Goal: Task Accomplishment & Management: Manage account settings

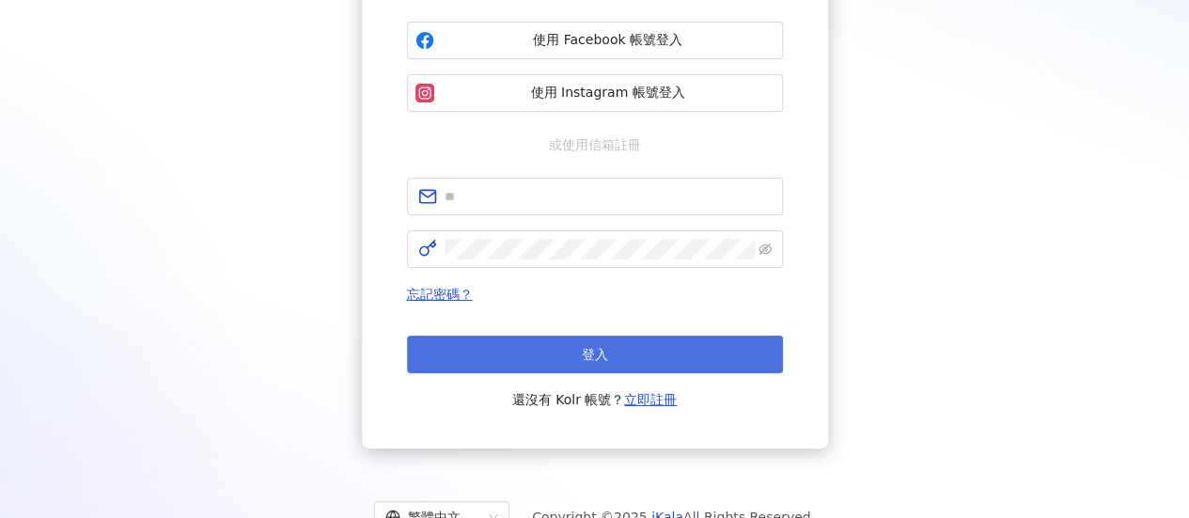
scroll to position [282, 0]
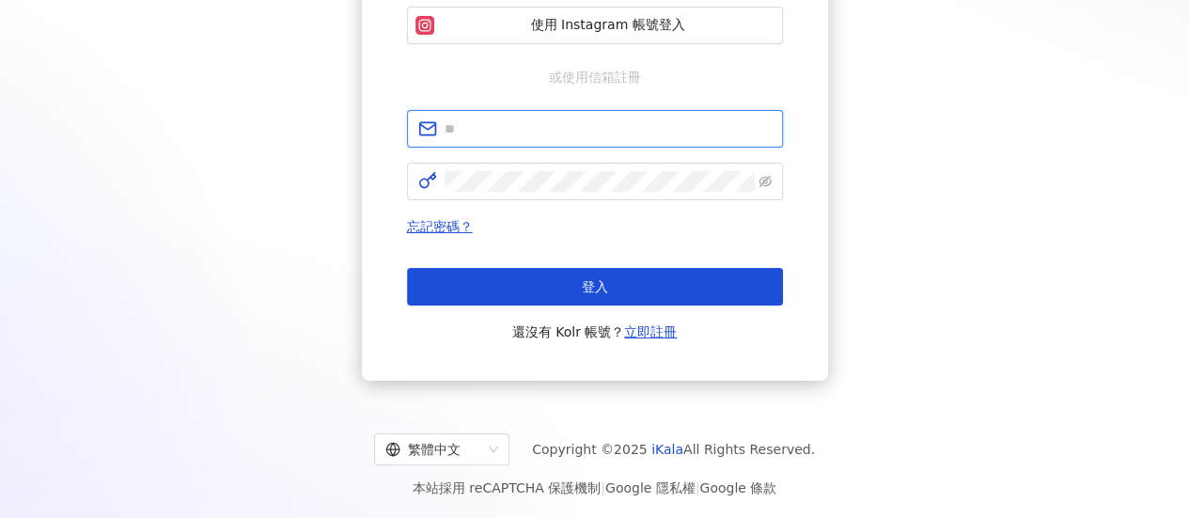
click at [636, 130] on input "text" at bounding box center [607, 128] width 327 height 21
type input "**********"
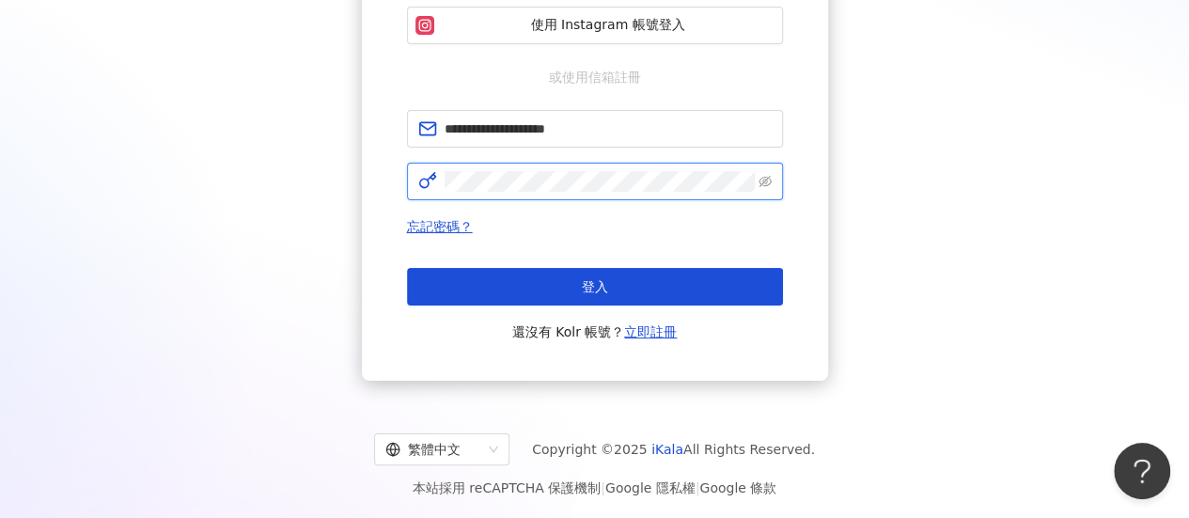
click button "登入" at bounding box center [595, 287] width 376 height 38
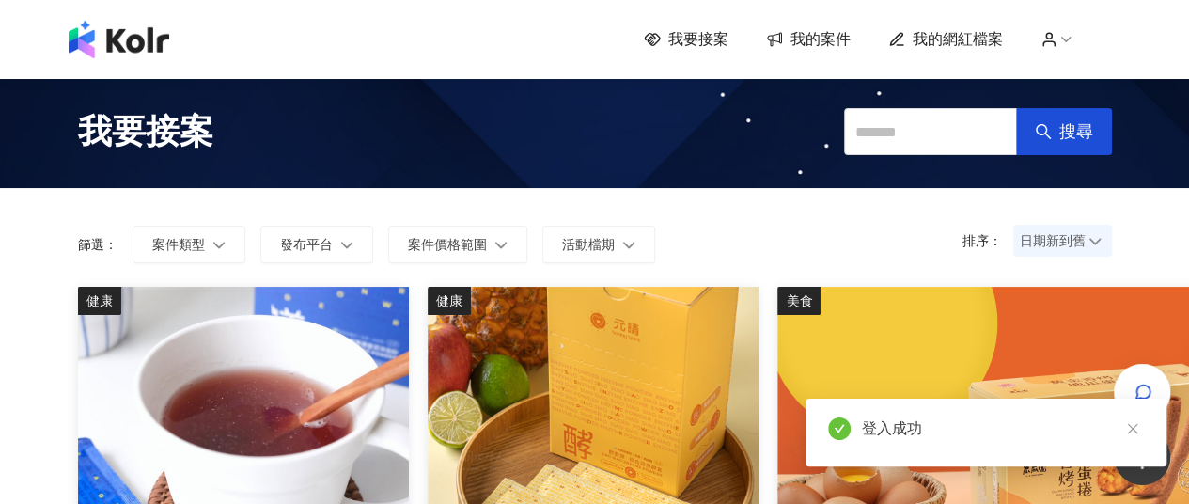
click at [953, 44] on span "我的網紅檔案" at bounding box center [957, 39] width 90 height 21
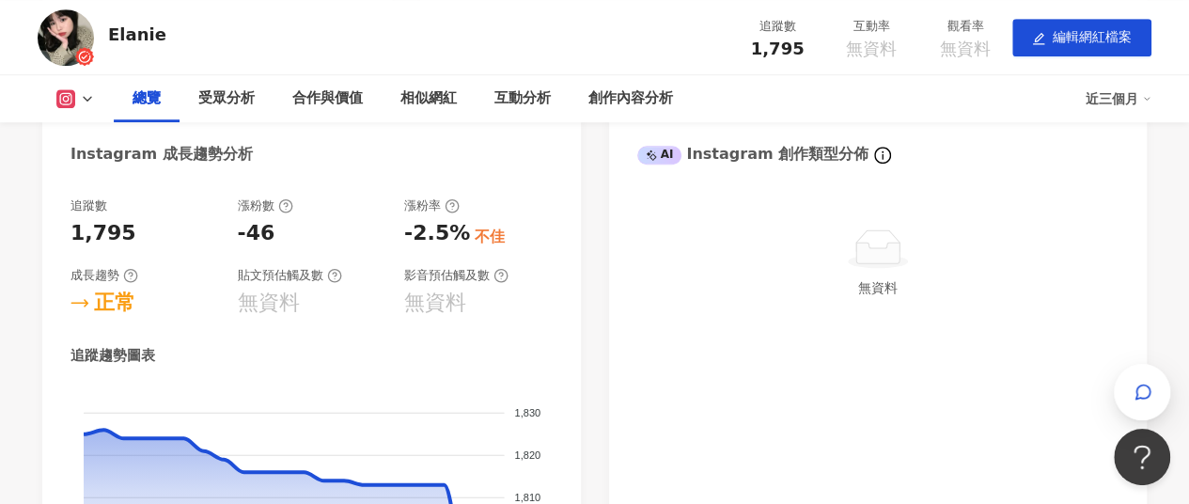
scroll to position [564, 0]
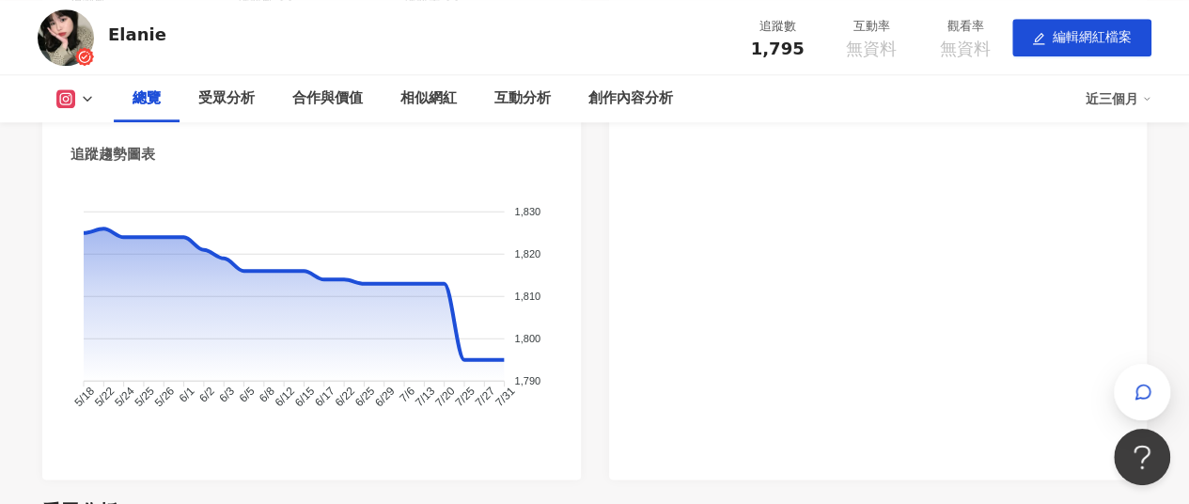
scroll to position [752, 0]
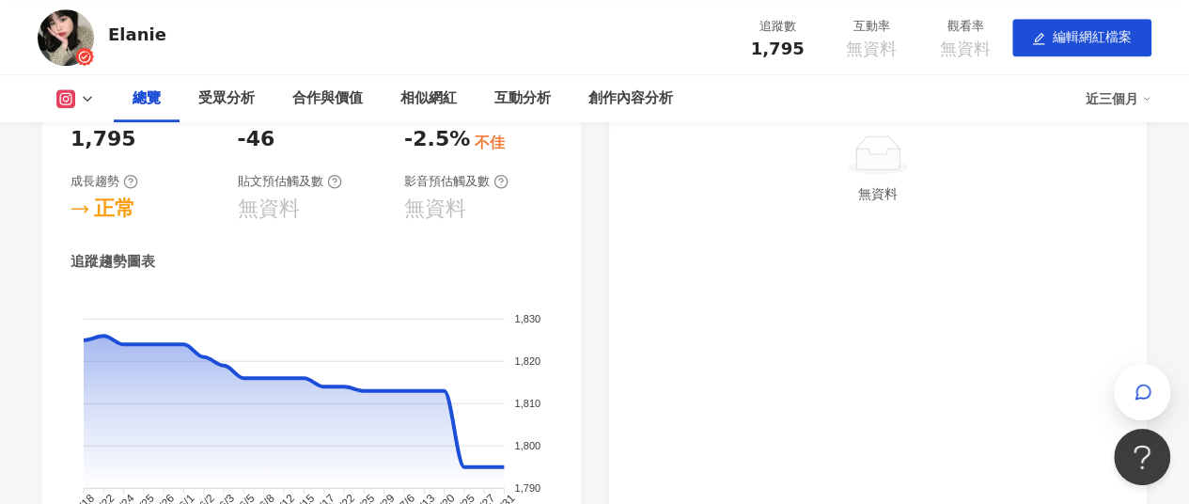
click at [582, 299] on div "Instagram 網紅基本資料 性別 女 主要語言 繁體中文 92.5% 網紅類型 彩妝 · 保養 · 日常話題 · 美食 社群簡介 [PERSON_NAM…" at bounding box center [594, 74] width 1104 height 1023
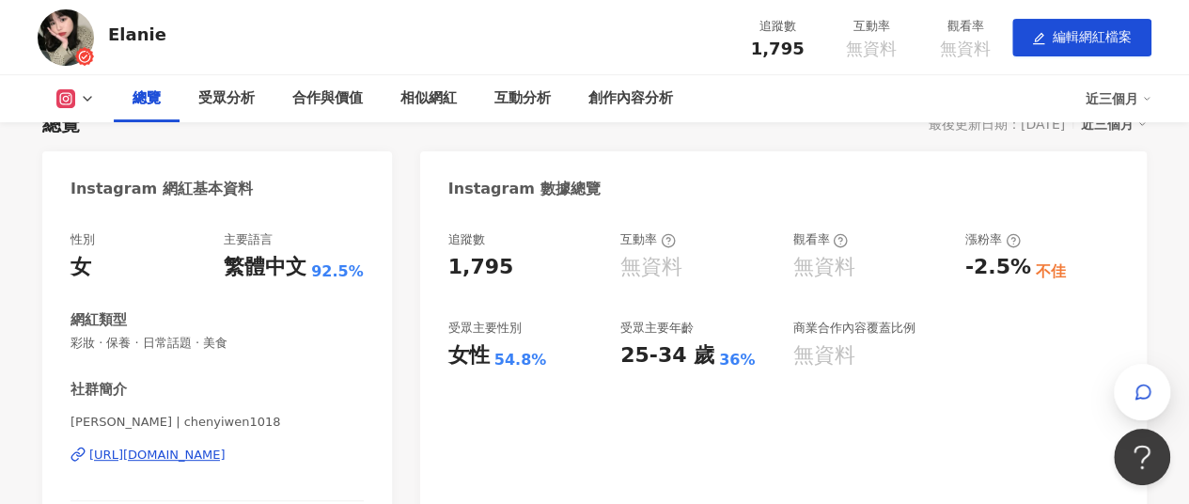
scroll to position [188, 0]
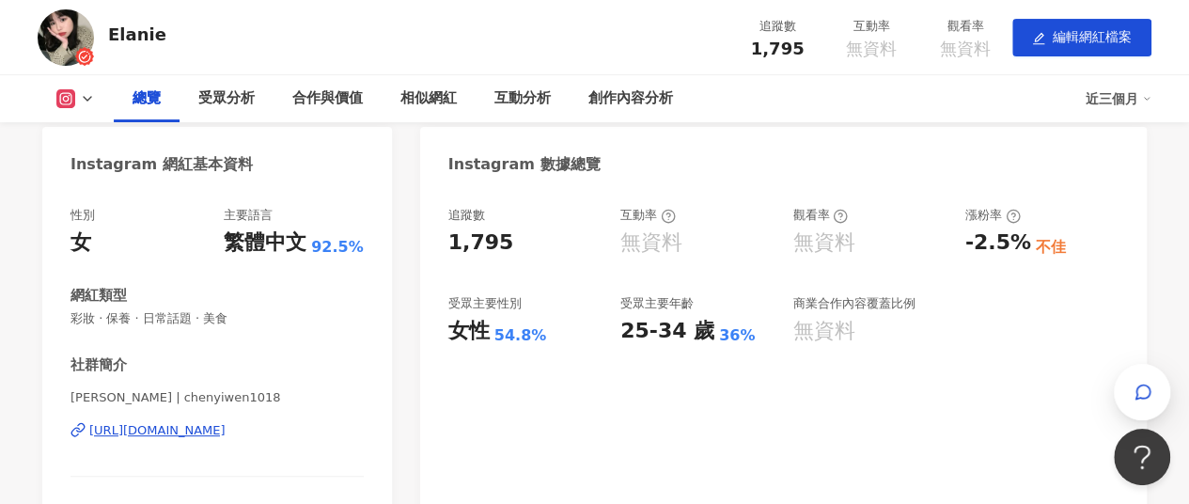
click at [1145, 270] on div "追蹤數 1,795 互動率 無資料 觀看率 無資料 漲粉率 -2.5% 不佳 受眾主要性別 女性 54.8% 受眾主要年齡 25-34 歲 36% 商業合作內…" at bounding box center [783, 373] width 726 height 371
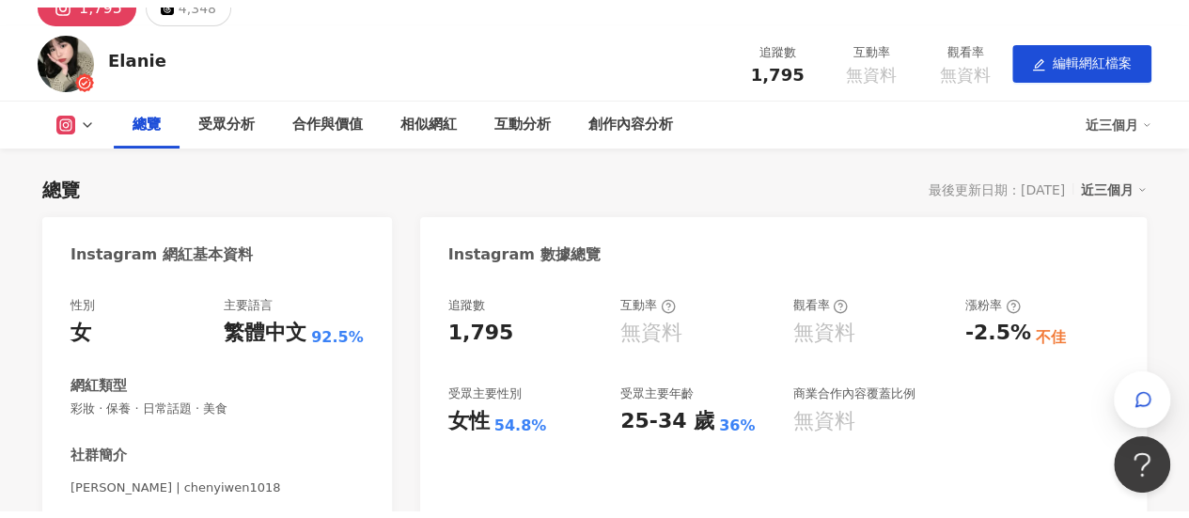
scroll to position [0, 0]
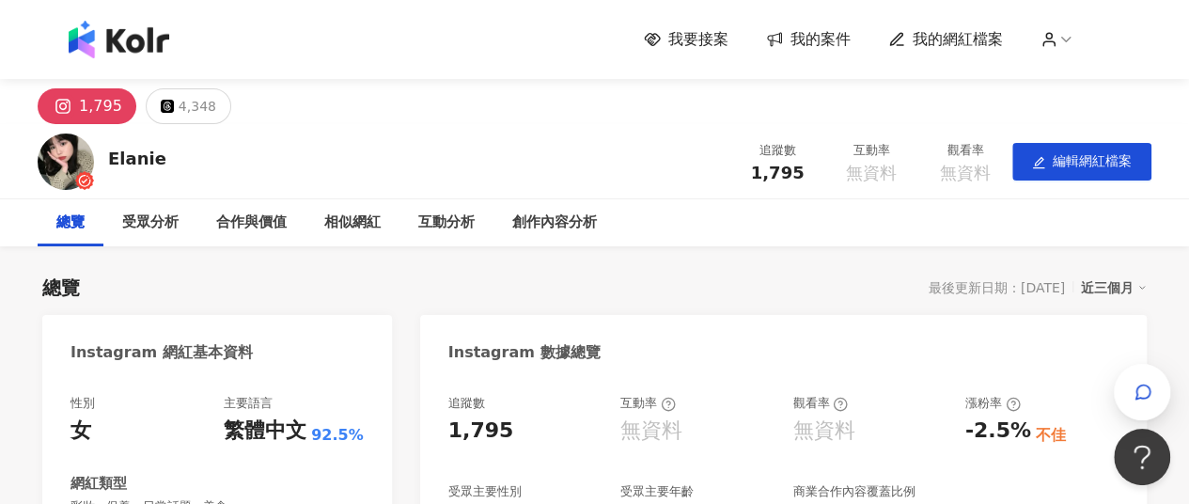
click at [1066, 46] on icon at bounding box center [1065, 39] width 17 height 17
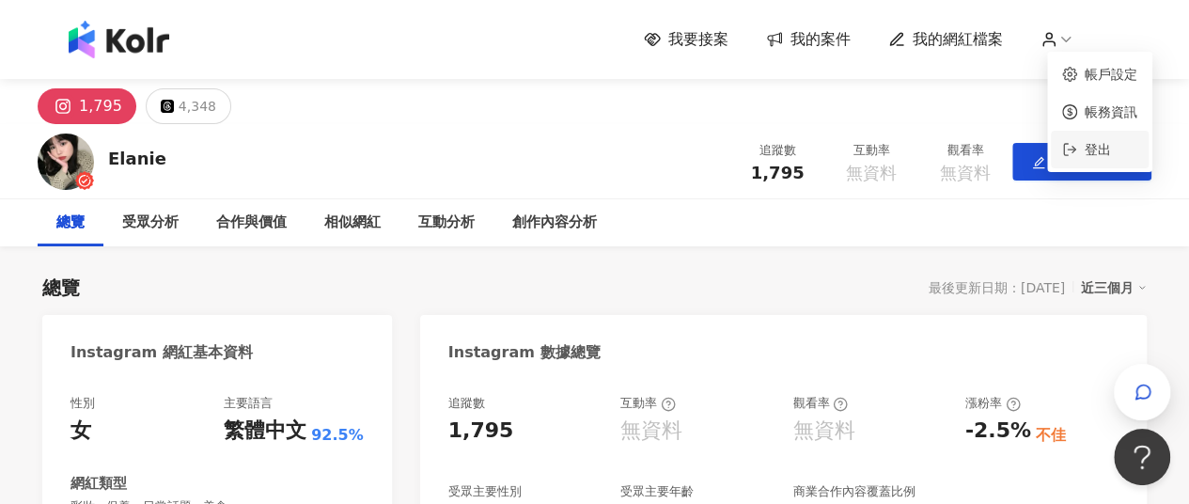
click at [1097, 150] on span "登出" at bounding box center [1097, 149] width 26 height 15
